Goal: Navigation & Orientation: Find specific page/section

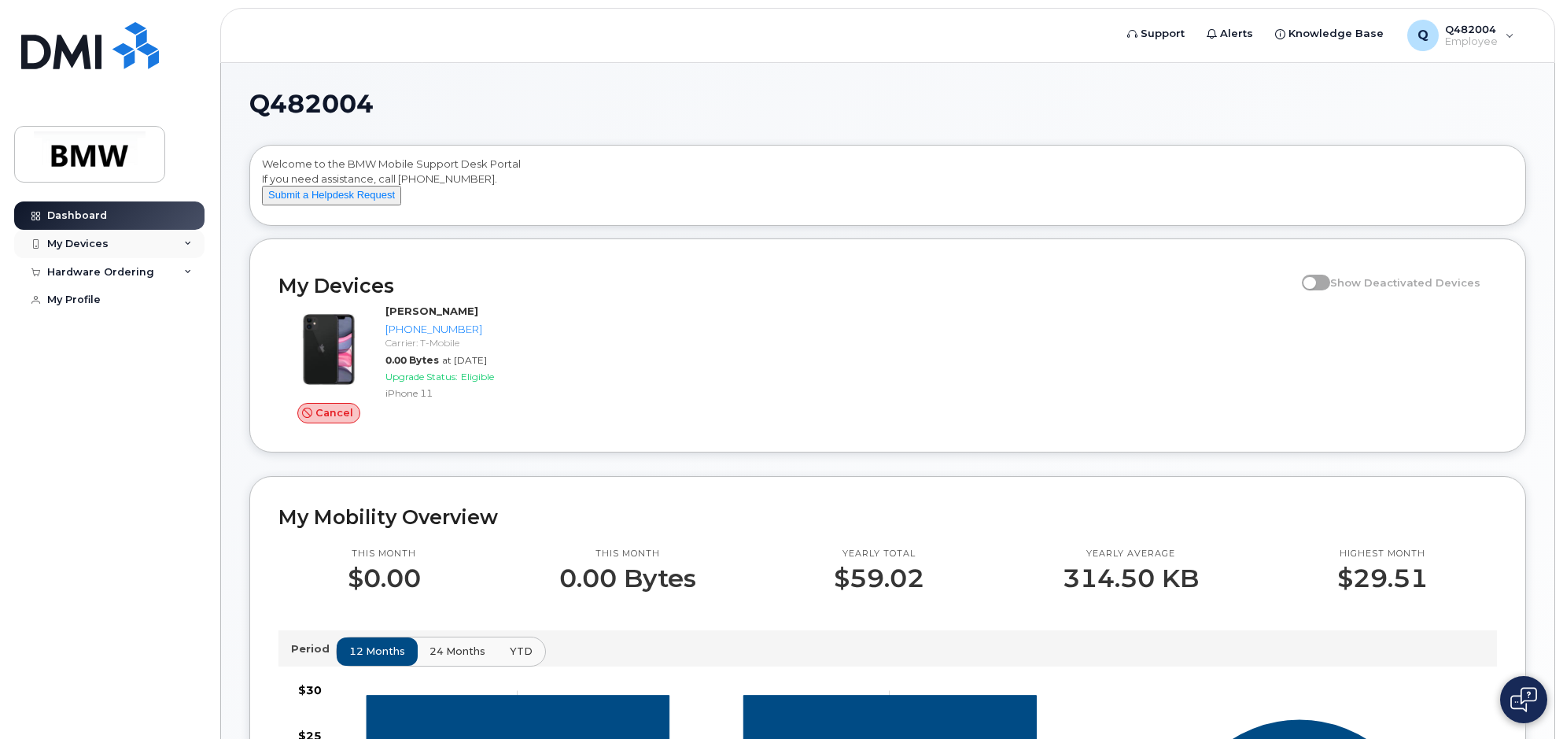
click at [61, 239] on div "My Devices" at bounding box center [77, 244] width 61 height 13
click at [109, 364] on div "Hardware Ordering" at bounding box center [100, 357] width 107 height 13
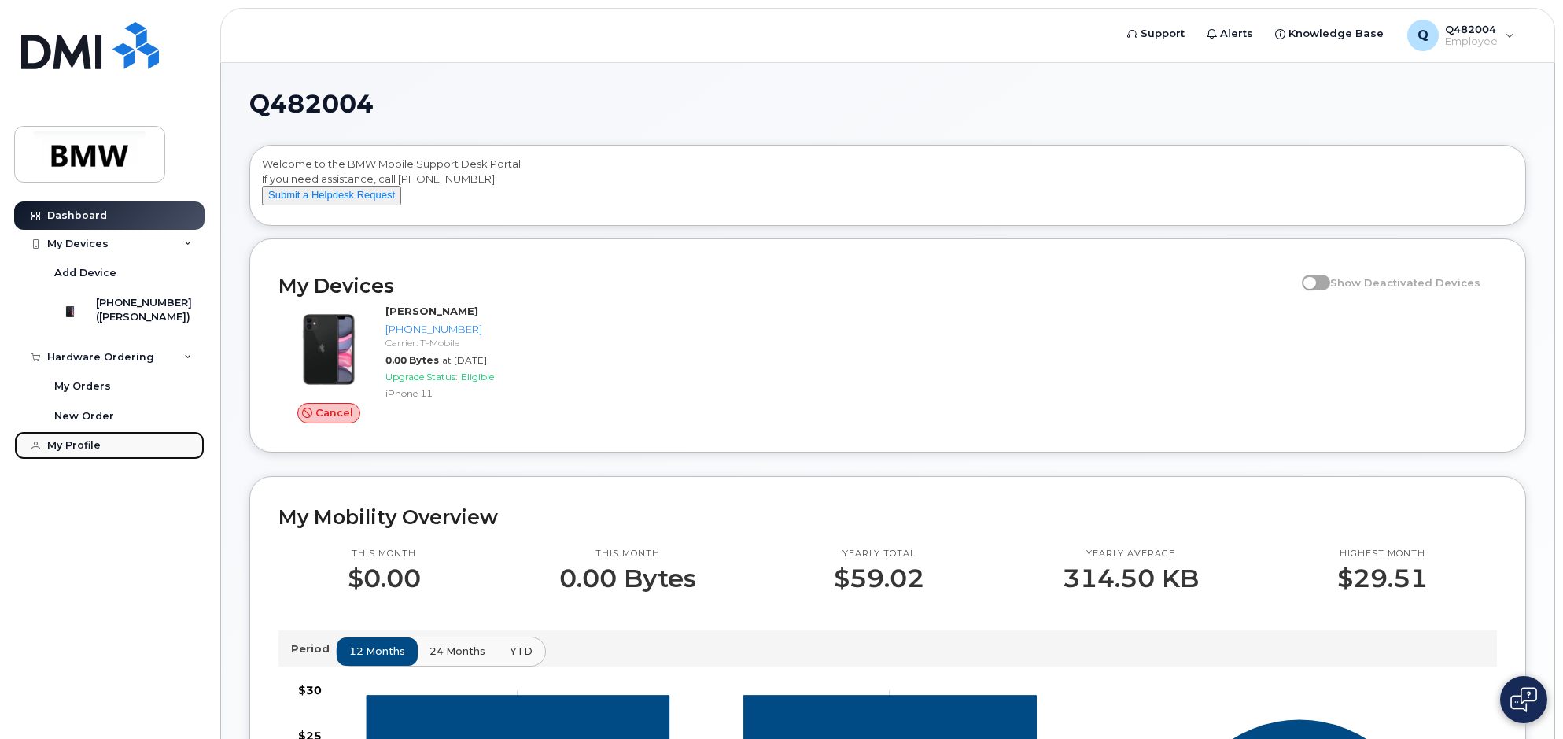
click at [64, 452] on div "My Profile" at bounding box center [74, 445] width 54 height 13
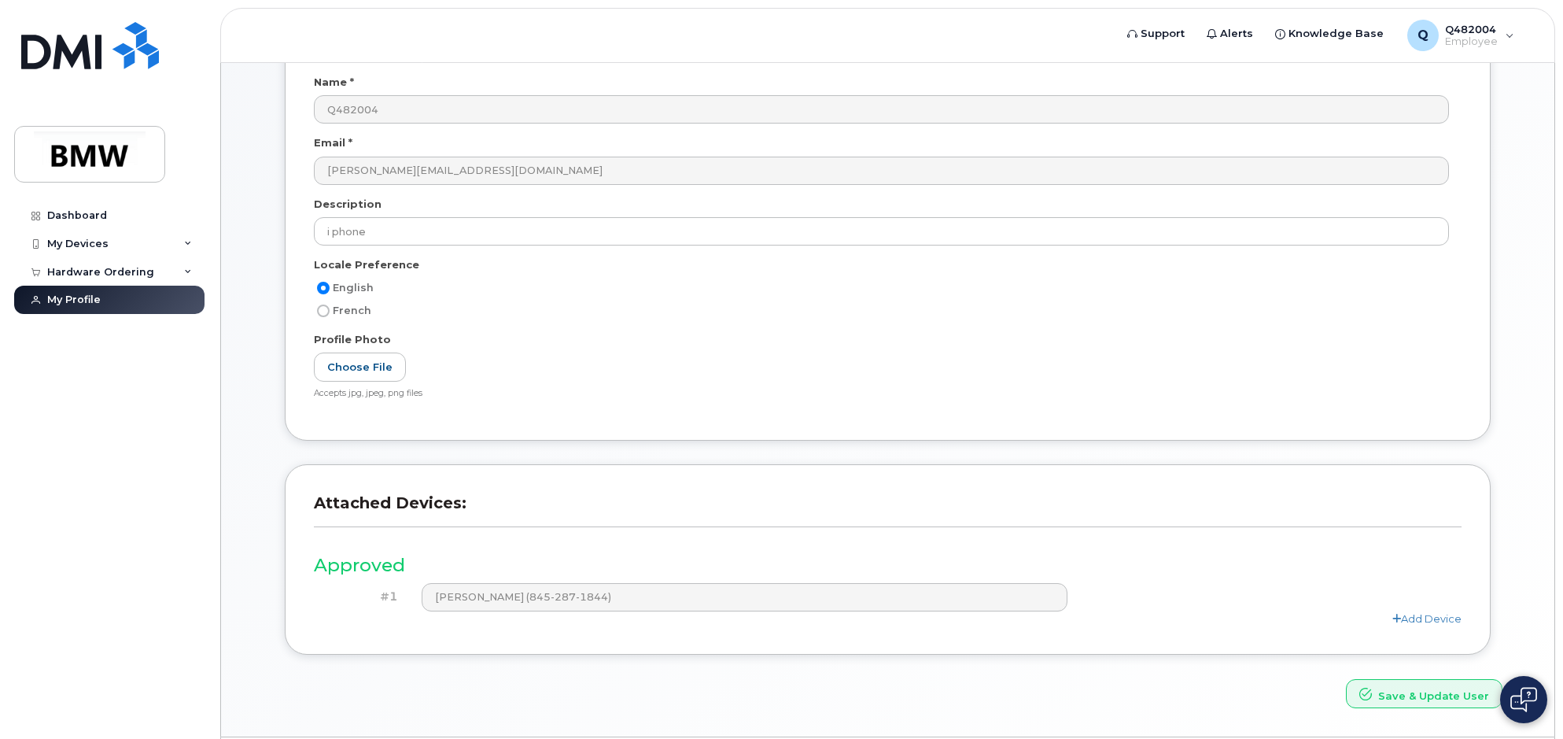
scroll to position [196, 0]
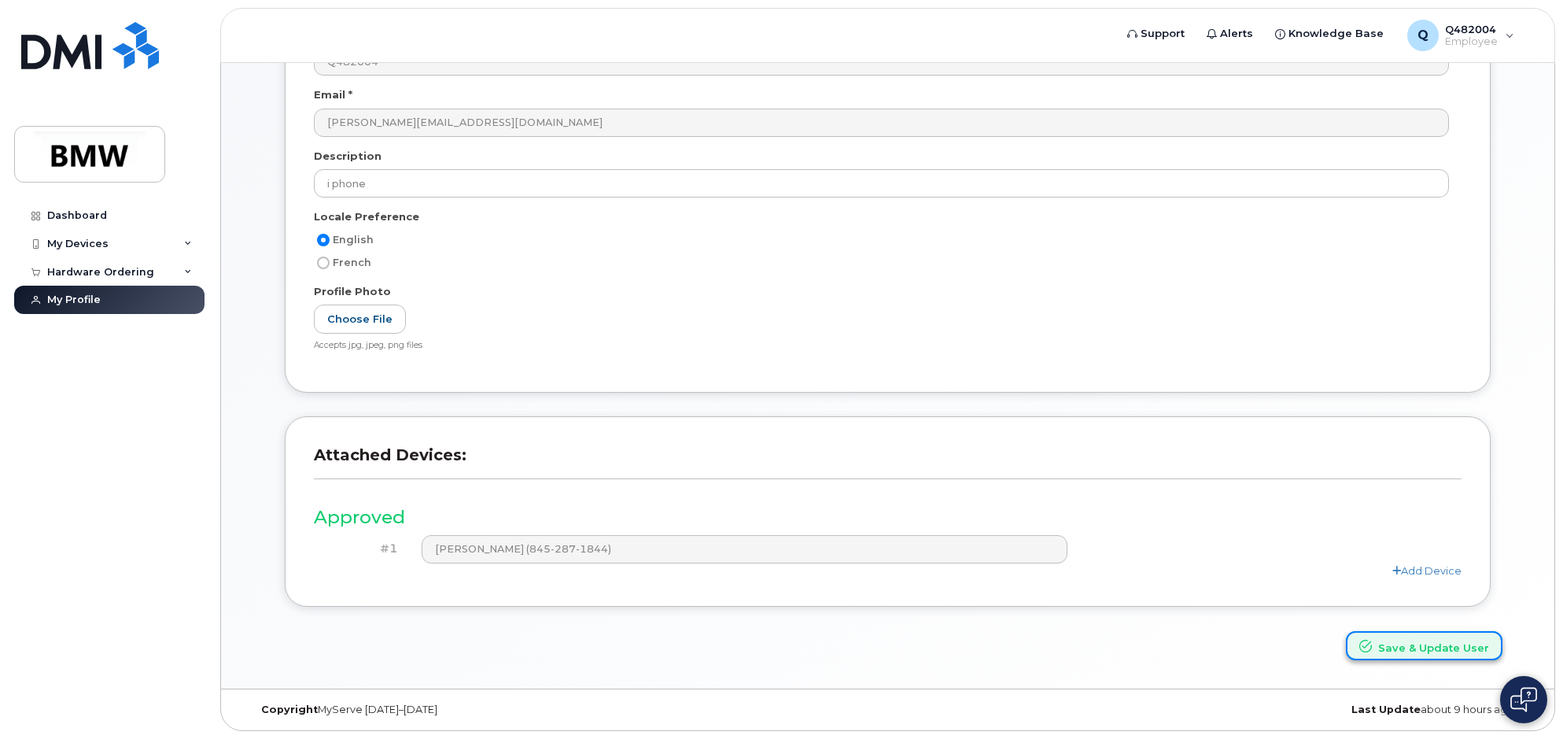
click at [1437, 648] on button "Save & Update User" at bounding box center [1424, 645] width 157 height 29
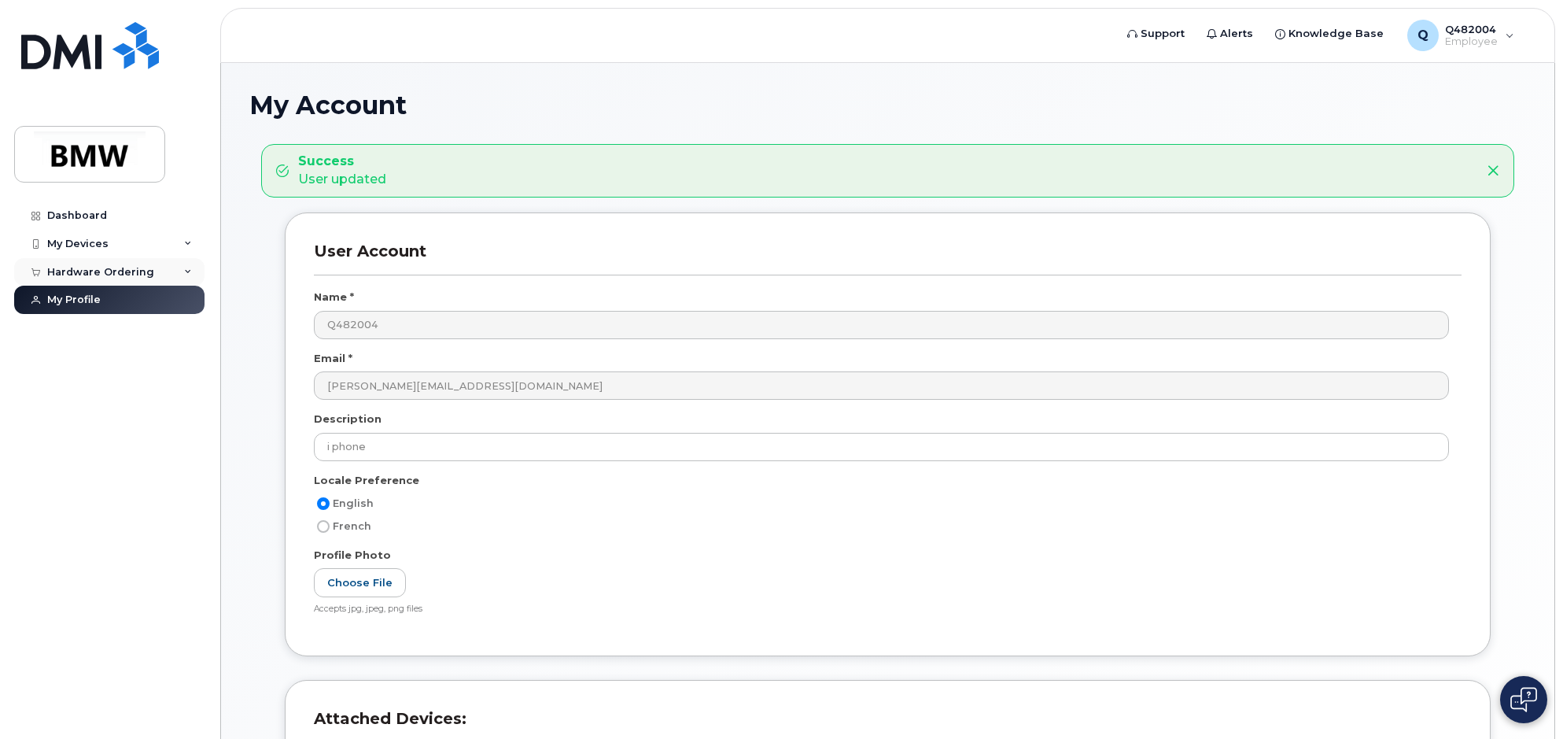
click at [103, 268] on div "Hardware Ordering" at bounding box center [100, 272] width 107 height 13
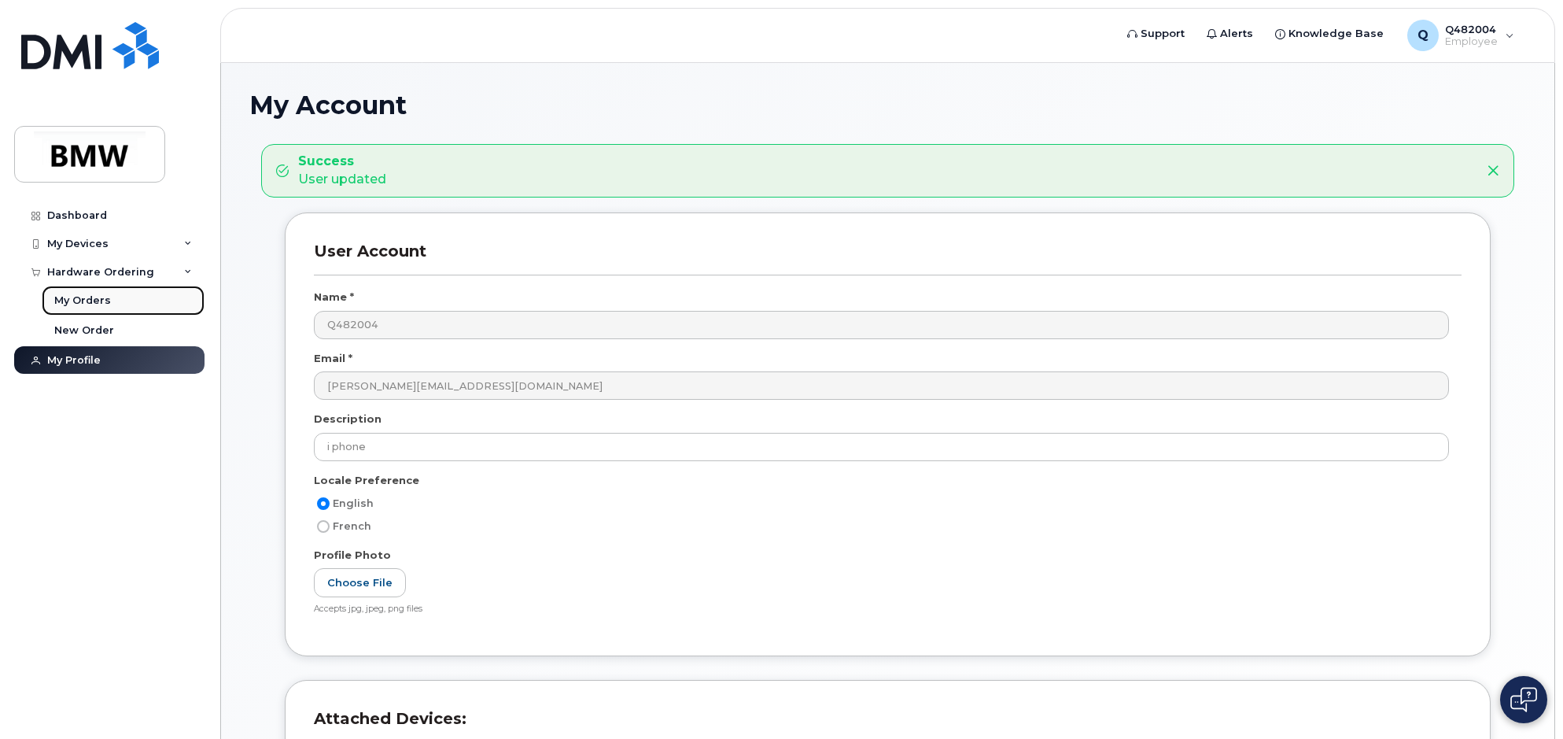
click at [82, 302] on div "My Orders" at bounding box center [82, 301] width 57 height 14
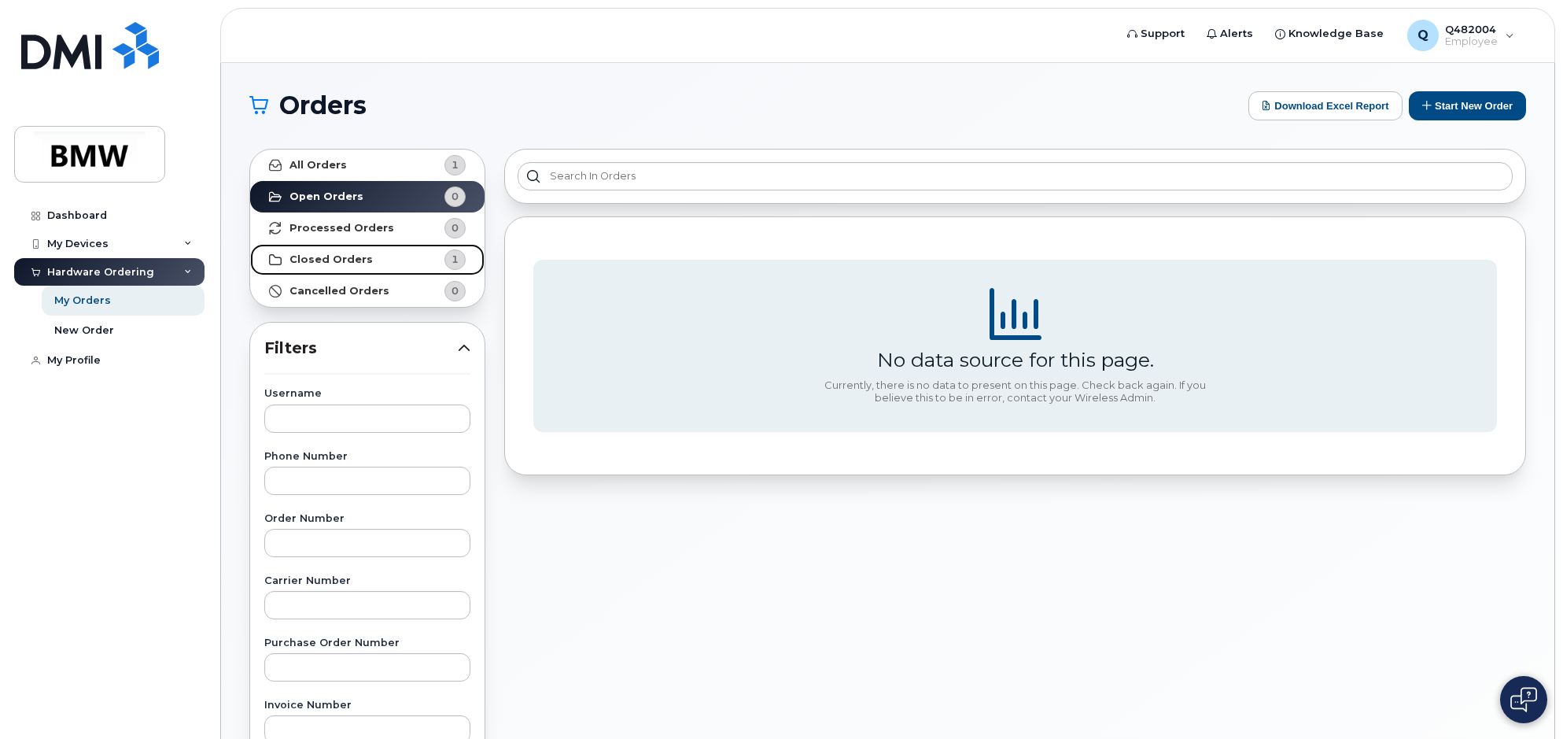
click at [332, 258] on strong "Closed Orders" at bounding box center [331, 259] width 83 height 13
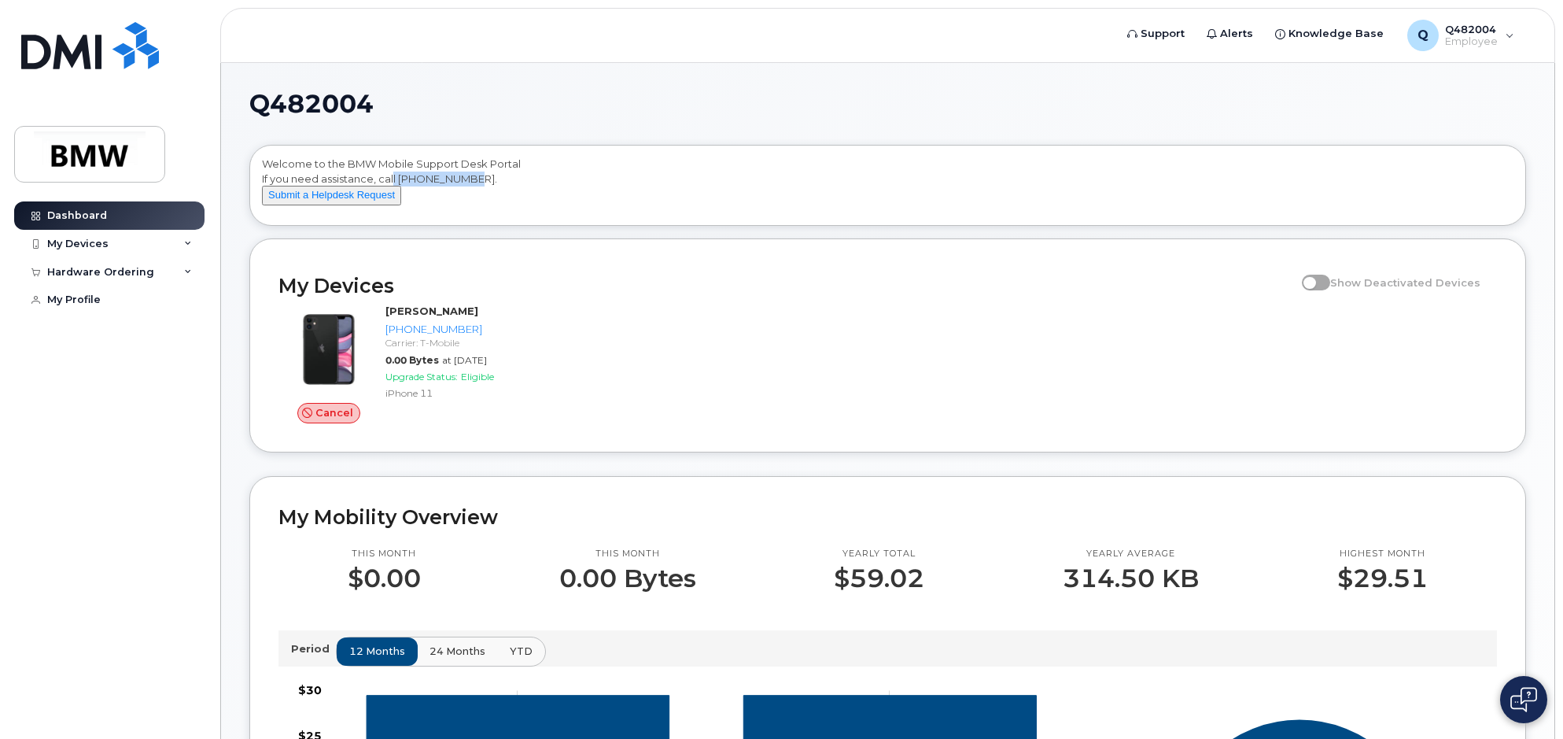
drag, startPoint x: 479, startPoint y: 179, endPoint x: 394, endPoint y: 182, distance: 85.0
click at [394, 182] on div "Welcome to the BMW Mobile Support Desk Portal If you need assistance, call 800-…" at bounding box center [888, 188] width 1252 height 63
drag, startPoint x: 394, startPoint y: 182, endPoint x: 441, endPoint y: 175, distance: 47.6
copy div "l 800-680-0083"
click at [1316, 290] on span at bounding box center [1316, 283] width 28 height 16
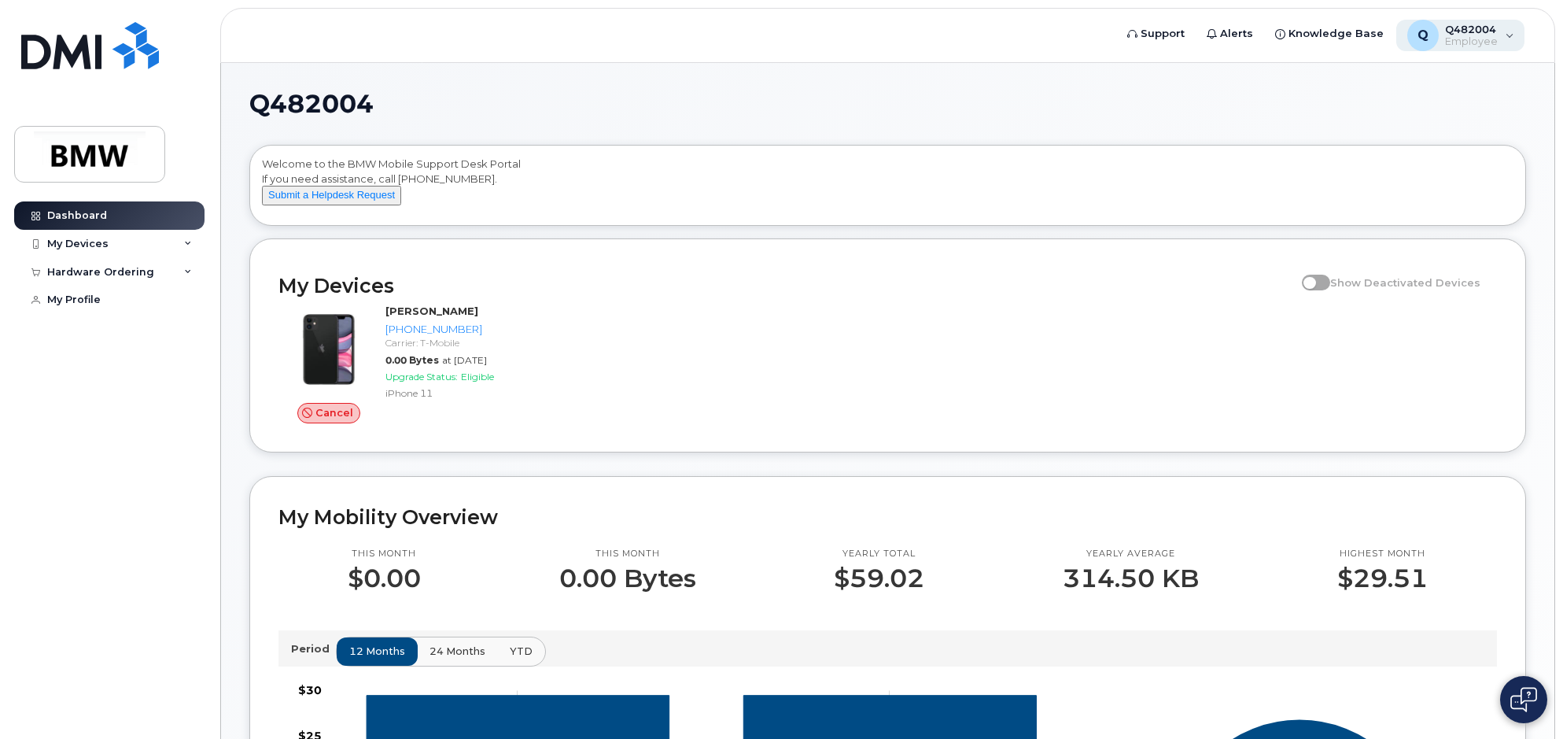
click at [1507, 41] on div "Q Q482004 Employee" at bounding box center [1461, 35] width 129 height 31
click at [1218, 96] on h1 "Q482004" at bounding box center [883, 103] width 1269 height 25
click at [1181, 35] on span "Support" at bounding box center [1163, 34] width 44 height 16
click at [1343, 37] on span "Knowledge Base" at bounding box center [1336, 34] width 95 height 16
